Goal: Task Accomplishment & Management: Use online tool/utility

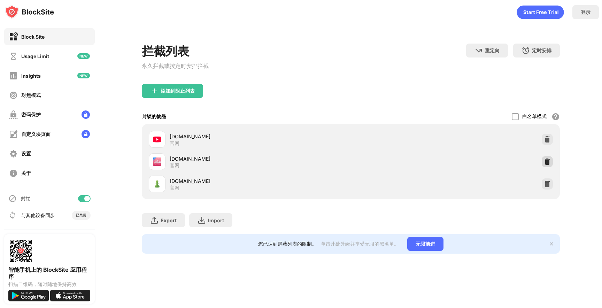
click at [547, 164] on img at bounding box center [547, 161] width 7 height 7
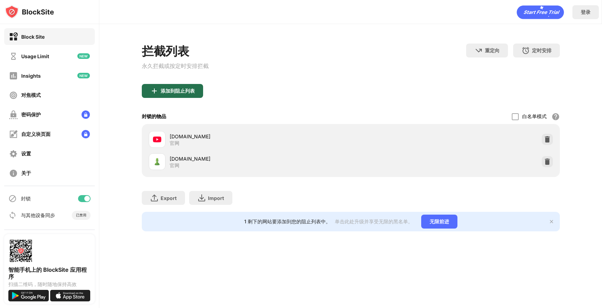
click at [190, 90] on div "添加到阻止列表" at bounding box center [178, 91] width 34 height 6
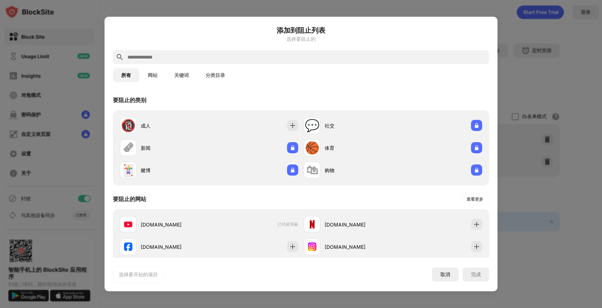
click at [189, 56] on input "text" at bounding box center [307, 57] width 360 height 8
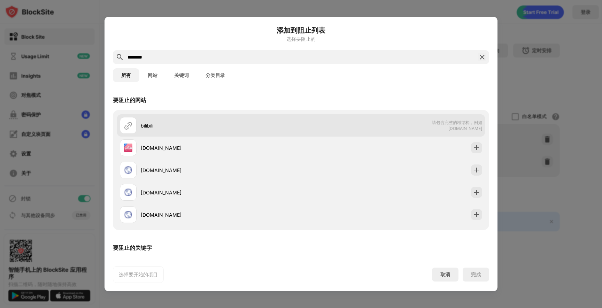
type input "********"
click at [279, 125] on div "bilibili" at bounding box center [221, 125] width 160 height 7
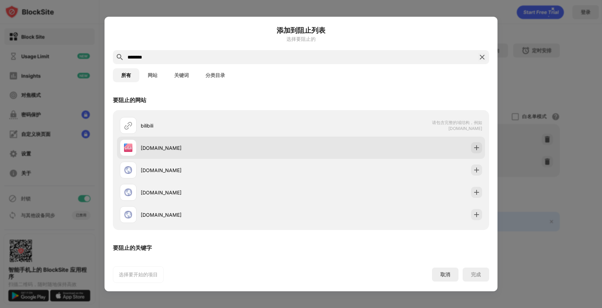
click at [279, 150] on div "bilibili.com" at bounding box center [221, 147] width 160 height 7
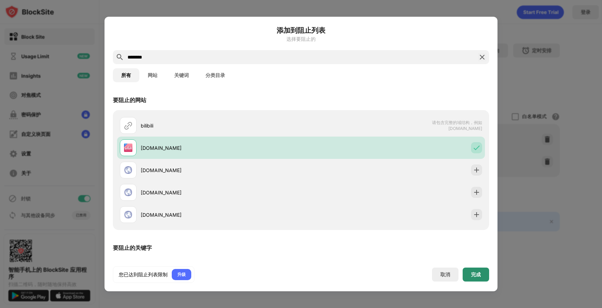
click at [477, 274] on div "完成" at bounding box center [476, 275] width 10 height 6
